Goal: Check status

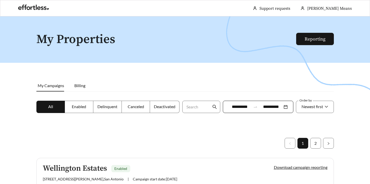
click at [258, 106] on div at bounding box center [255, 107] width 9 height 5
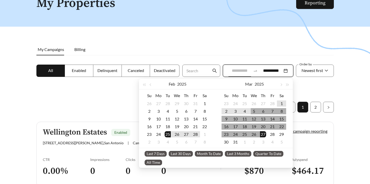
scroll to position [38, 0]
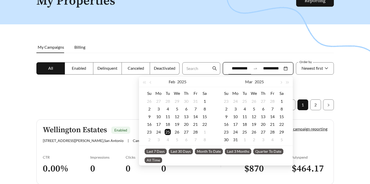
click at [185, 150] on span "Last 30 Days" at bounding box center [181, 152] width 24 height 6
type input "**********"
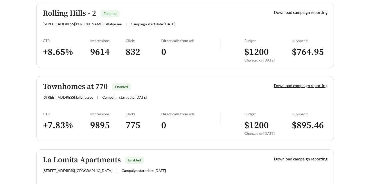
scroll to position [375, 0]
click at [131, 122] on h3 "775" at bounding box center [144, 126] width 36 height 12
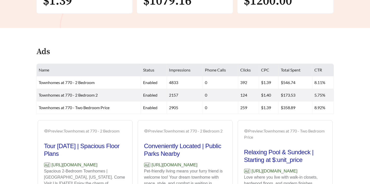
scroll to position [216, 0]
